Goal: Complete application form

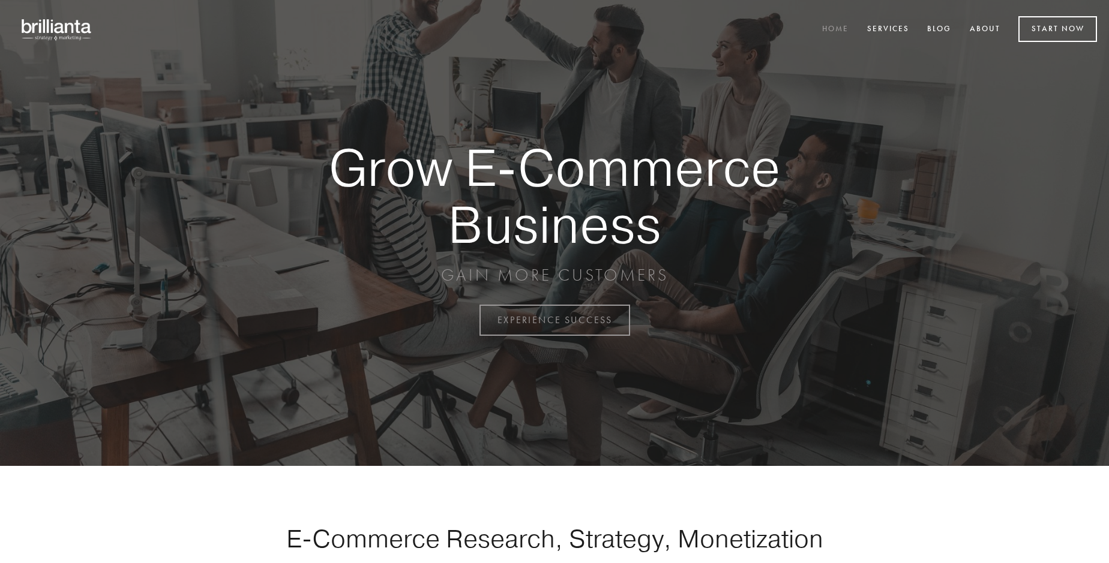
scroll to position [3145, 0]
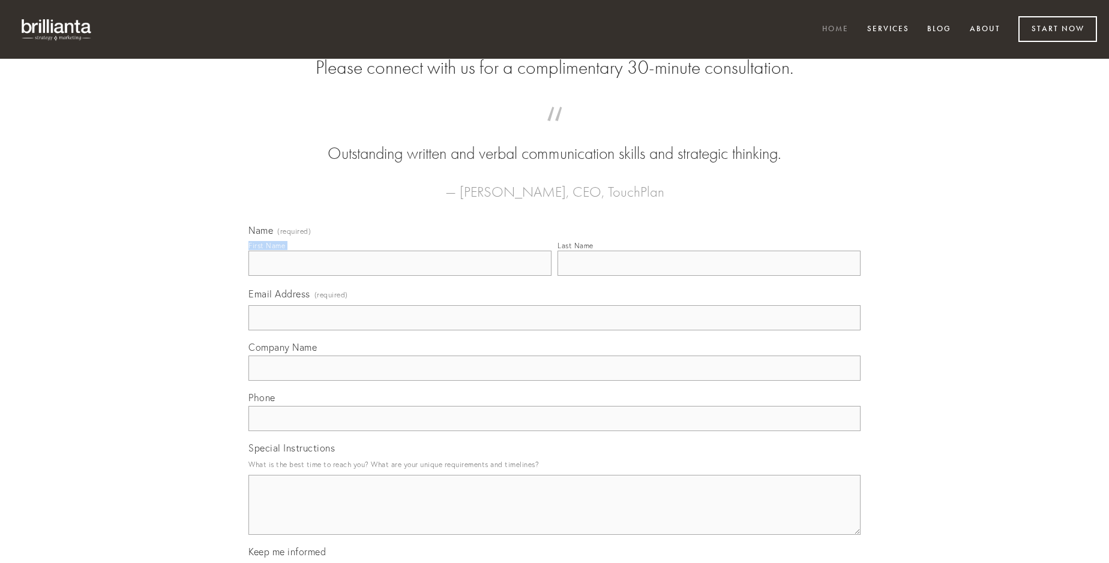
type input "[PERSON_NAME]"
click at [708, 276] on input "Last Name" at bounding box center [708, 263] width 303 height 25
type input "[PERSON_NAME]"
click at [554, 331] on input "Email Address (required)" at bounding box center [554, 317] width 612 height 25
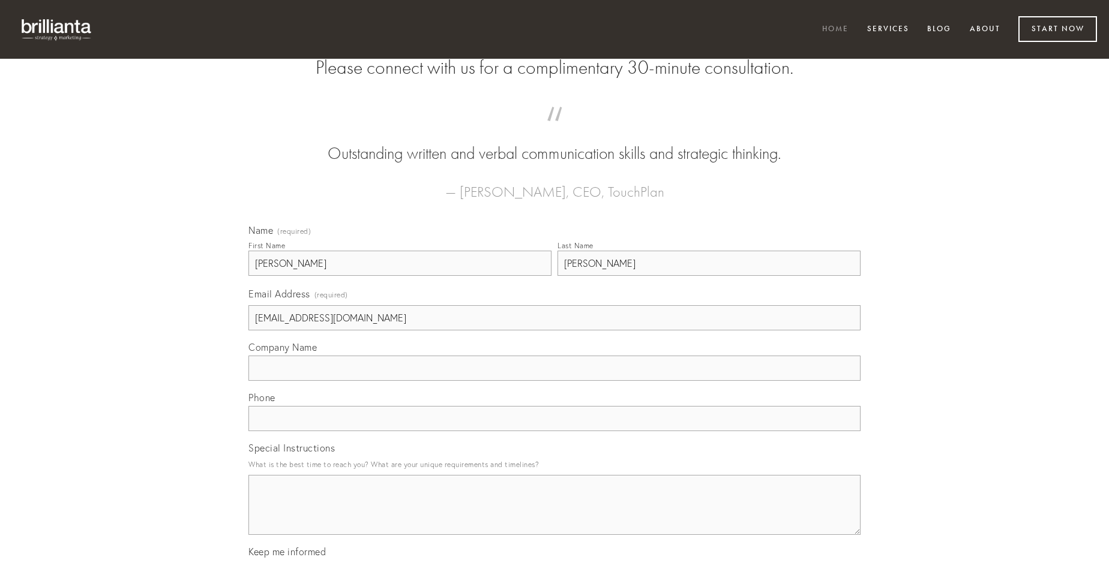
type input "[EMAIL_ADDRESS][DOMAIN_NAME]"
click at [554, 381] on input "Company Name" at bounding box center [554, 368] width 612 height 25
type input "urbanus"
click at [554, 431] on input "text" at bounding box center [554, 418] width 612 height 25
click at [554, 516] on textarea "Special Instructions" at bounding box center [554, 505] width 612 height 60
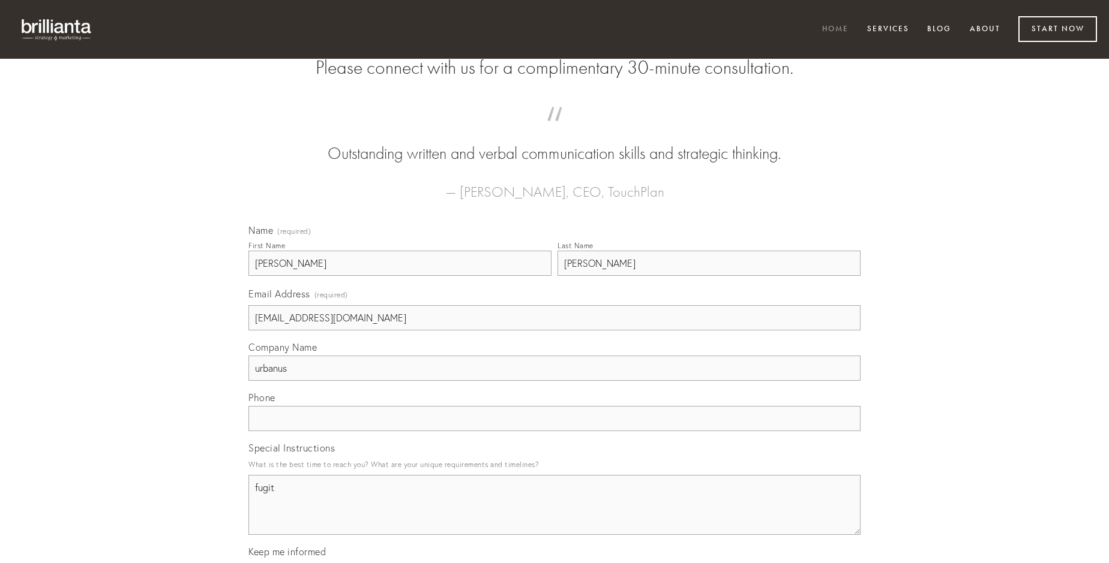
type textarea "fugit"
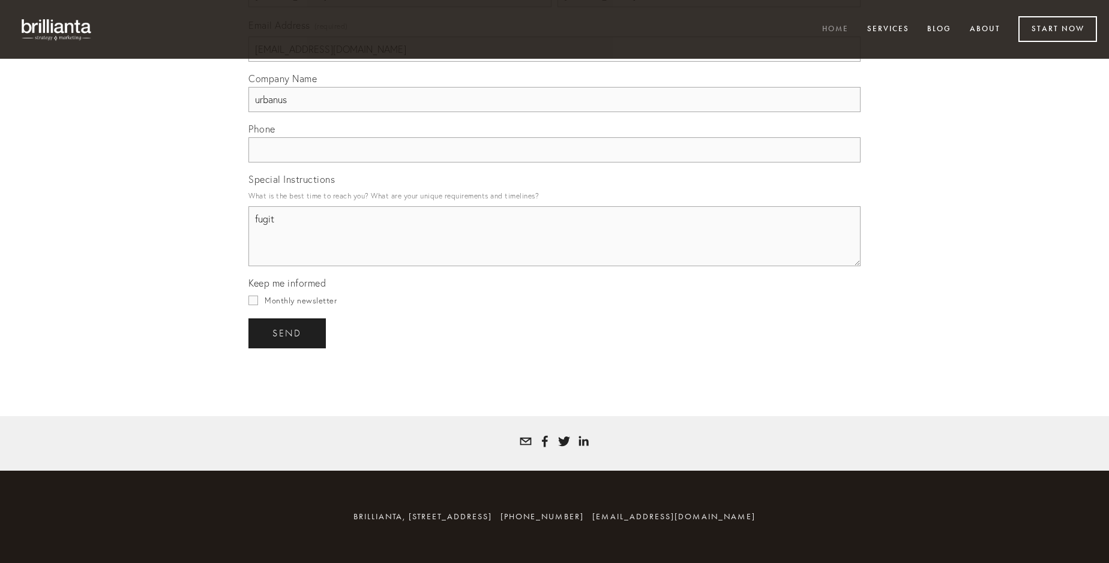
click at [288, 333] on span "send" at bounding box center [286, 333] width 29 height 11
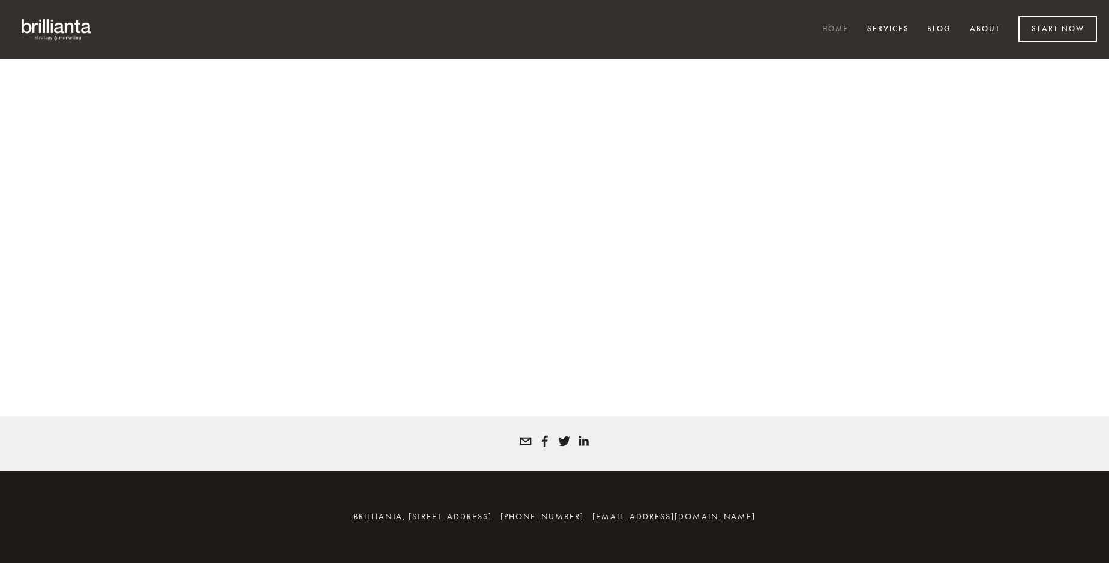
scroll to position [3128, 0]
